Goal: Task Accomplishment & Management: Manage account settings

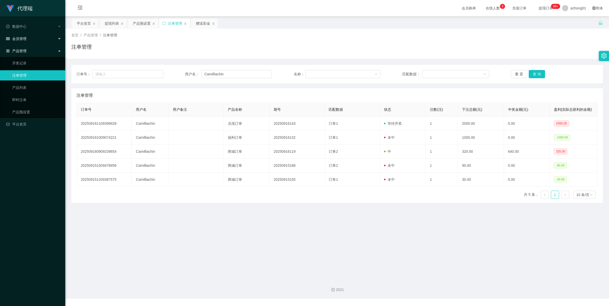
click at [23, 36] on div "会员管理" at bounding box center [32, 39] width 65 height 10
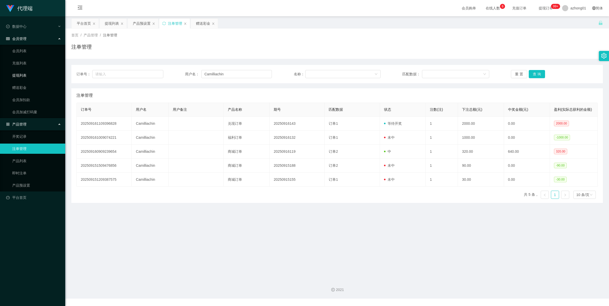
click at [18, 78] on link "提现列表" at bounding box center [36, 75] width 49 height 10
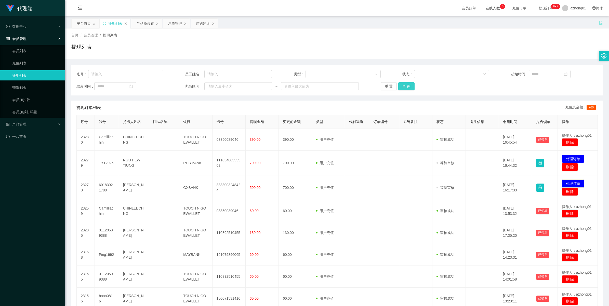
click at [409, 85] on button "查 询" at bounding box center [406, 86] width 16 height 8
click at [409, 85] on div "重 置 查 询" at bounding box center [424, 86] width 87 height 8
click at [409, 85] on button "查 询" at bounding box center [409, 86] width 22 height 8
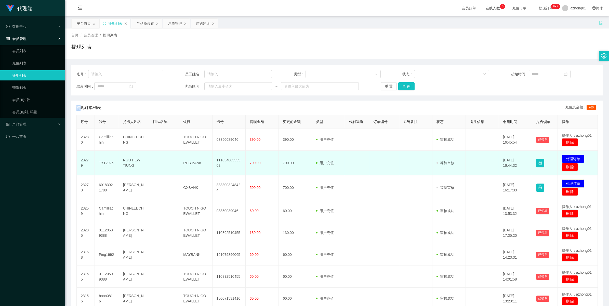
click at [578, 160] on button "处理订单" at bounding box center [573, 159] width 22 height 8
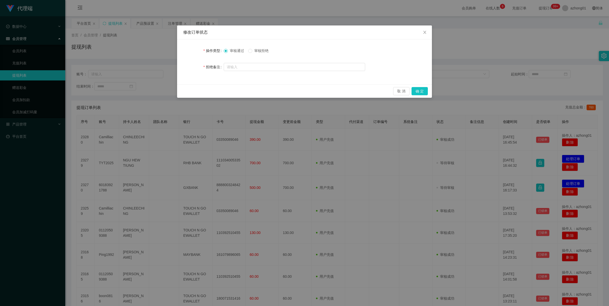
click at [262, 46] on div "审核通过 审核拒绝" at bounding box center [294, 51] width 141 height 10
click at [265, 49] on span "审核拒绝" at bounding box center [261, 51] width 18 height 4
drag, startPoint x: 417, startPoint y: 91, endPoint x: 443, endPoint y: 105, distance: 29.0
click at [417, 91] on button "确 定" at bounding box center [420, 91] width 16 height 8
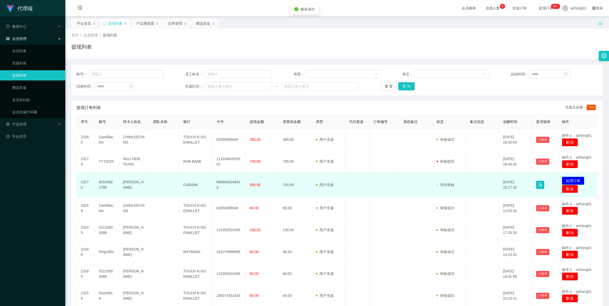
click at [567, 178] on button "处理订单" at bounding box center [573, 181] width 22 height 8
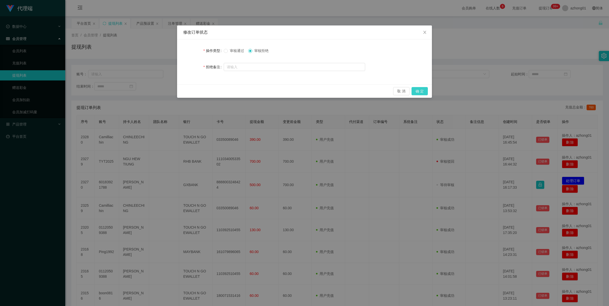
click at [422, 94] on button "确 定" at bounding box center [420, 91] width 16 height 8
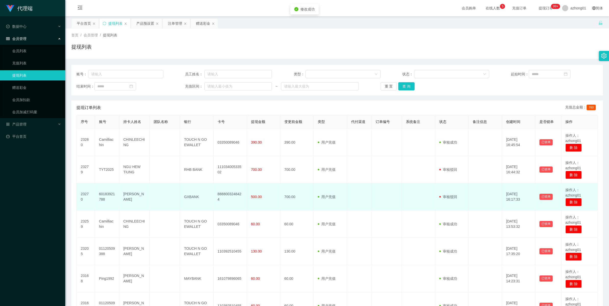
scroll to position [127, 0]
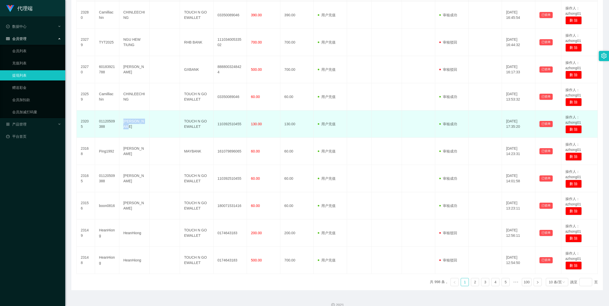
drag, startPoint x: 122, startPoint y: 125, endPoint x: 147, endPoint y: 126, distance: 25.0
click at [147, 126] on td "[PERSON_NAME]" at bounding box center [134, 124] width 30 height 27
copy td "[PERSON_NAME]"
drag, startPoint x: 147, startPoint y: 126, endPoint x: 174, endPoint y: 127, distance: 26.8
click at [174, 127] on td at bounding box center [165, 124] width 30 height 27
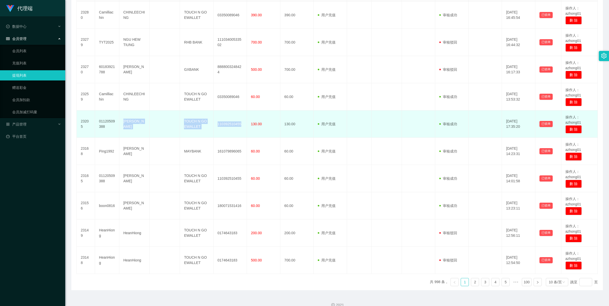
drag, startPoint x: 123, startPoint y: 123, endPoint x: 241, endPoint y: 126, distance: 118.6
click at [241, 126] on tr "23205 01120509388 [PERSON_NAME] TOUCH N GO EWALLET 110392510455 130.00 130.00 用…" at bounding box center [337, 124] width 521 height 27
copy tr "[PERSON_NAME] TOUCH N GO EWALLET 110392510455"
